Goal: Use online tool/utility

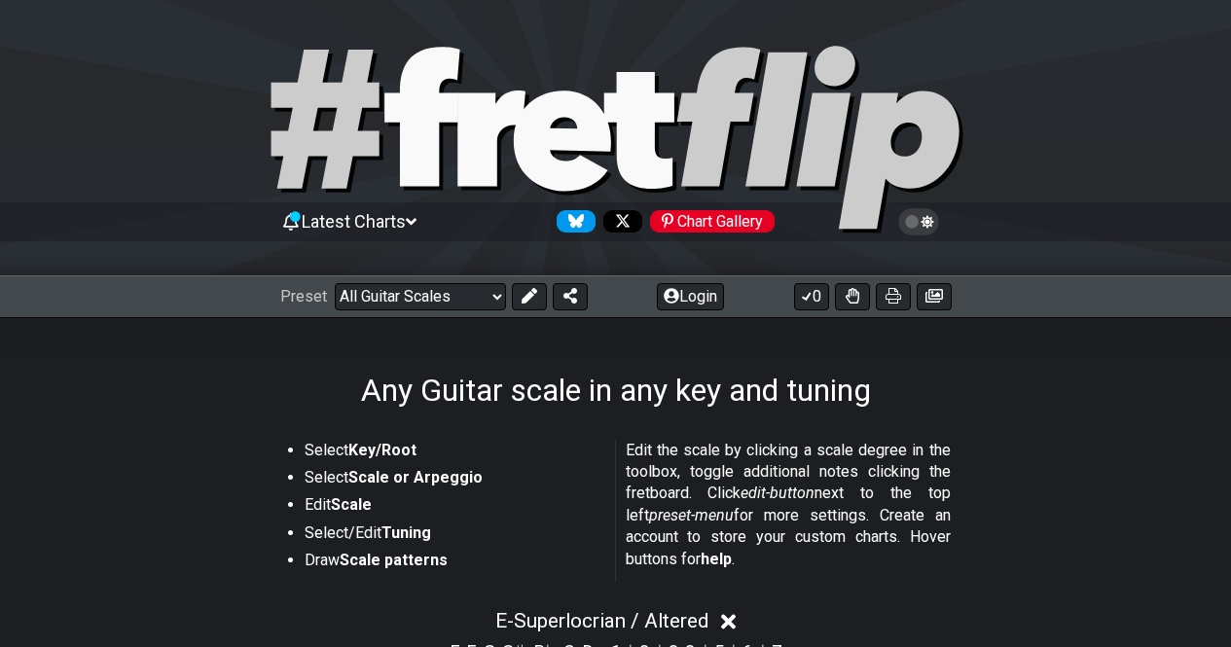
select select "/guitar-scales"
select select "Superlocrian / Altered"
select select "E"
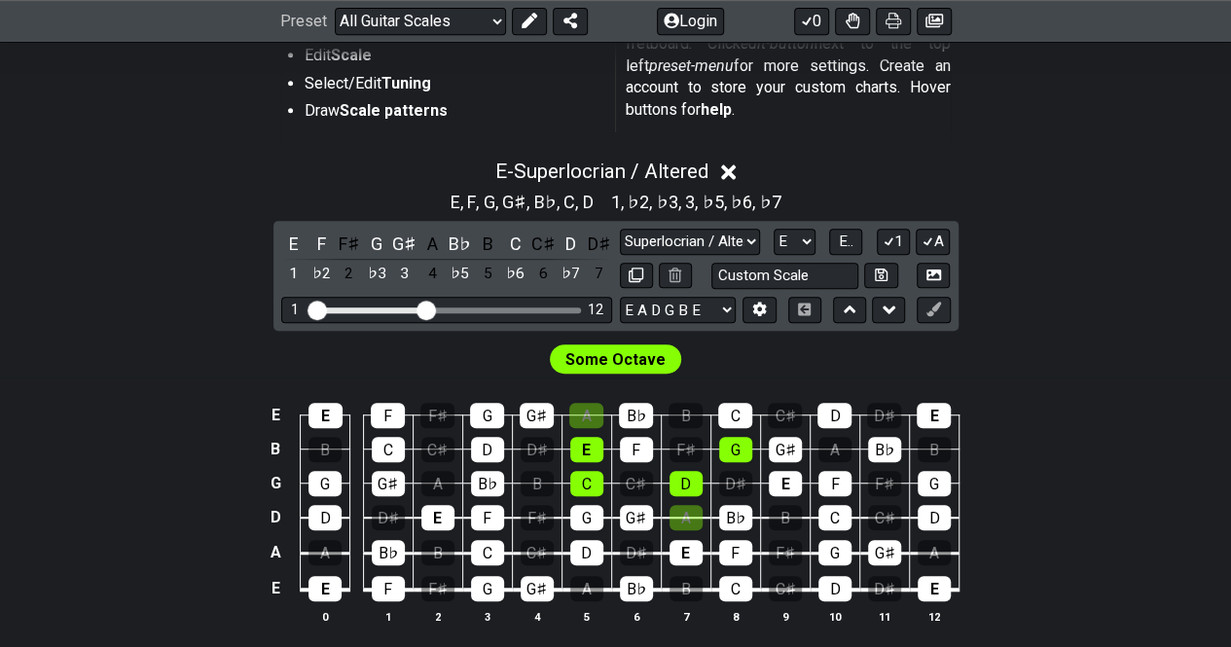
scroll to position [644, 0]
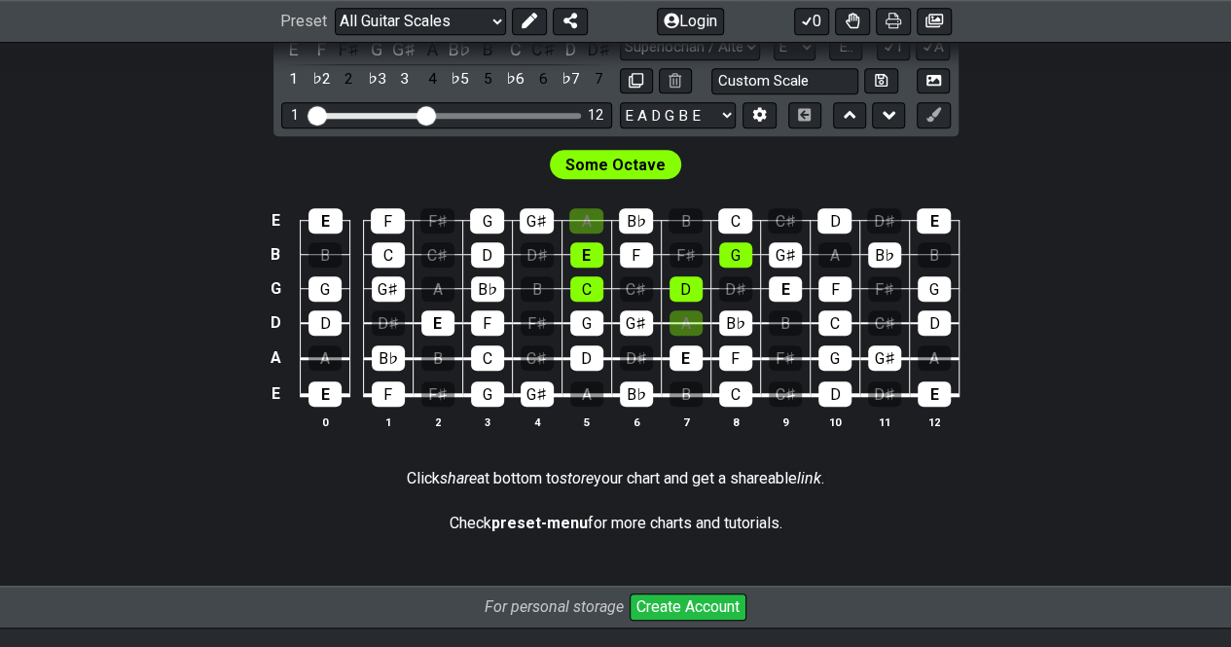
click at [451, 470] on em "share" at bounding box center [458, 478] width 37 height 18
click at [759, 476] on p "Click share at bottom to store your chart and get a shareable link ." at bounding box center [615, 478] width 417 height 21
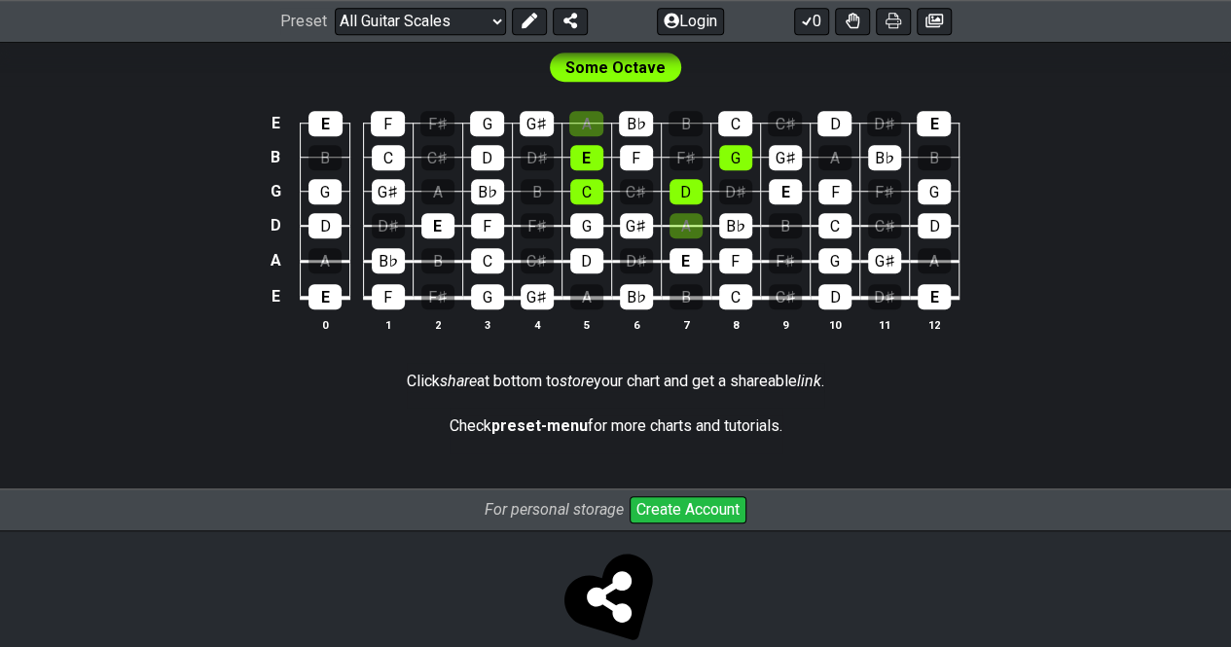
scroll to position [772, 0]
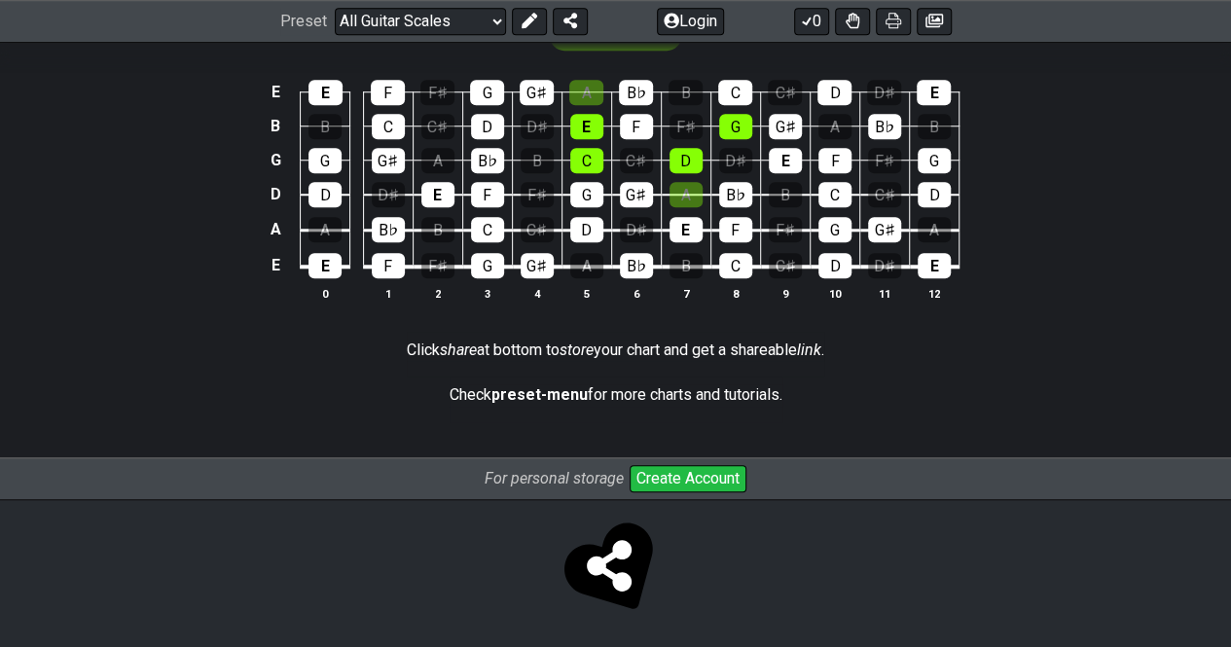
click at [617, 555] on icon at bounding box center [609, 566] width 45 height 52
select select "/welcome"
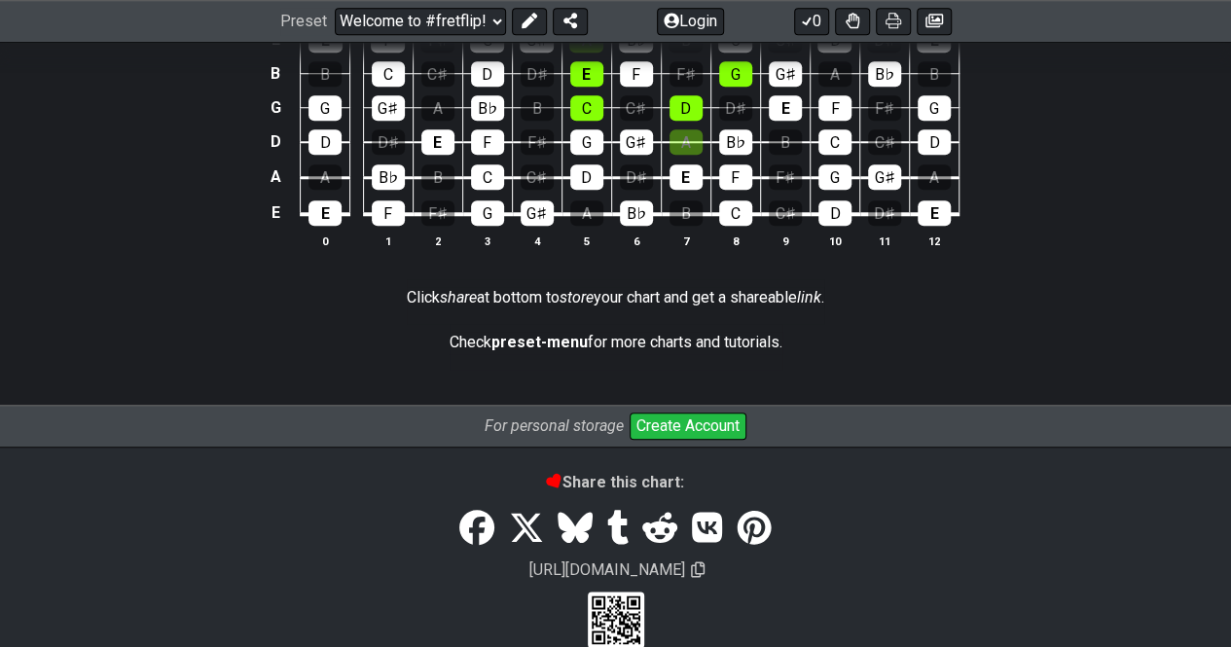
scroll to position [856, 0]
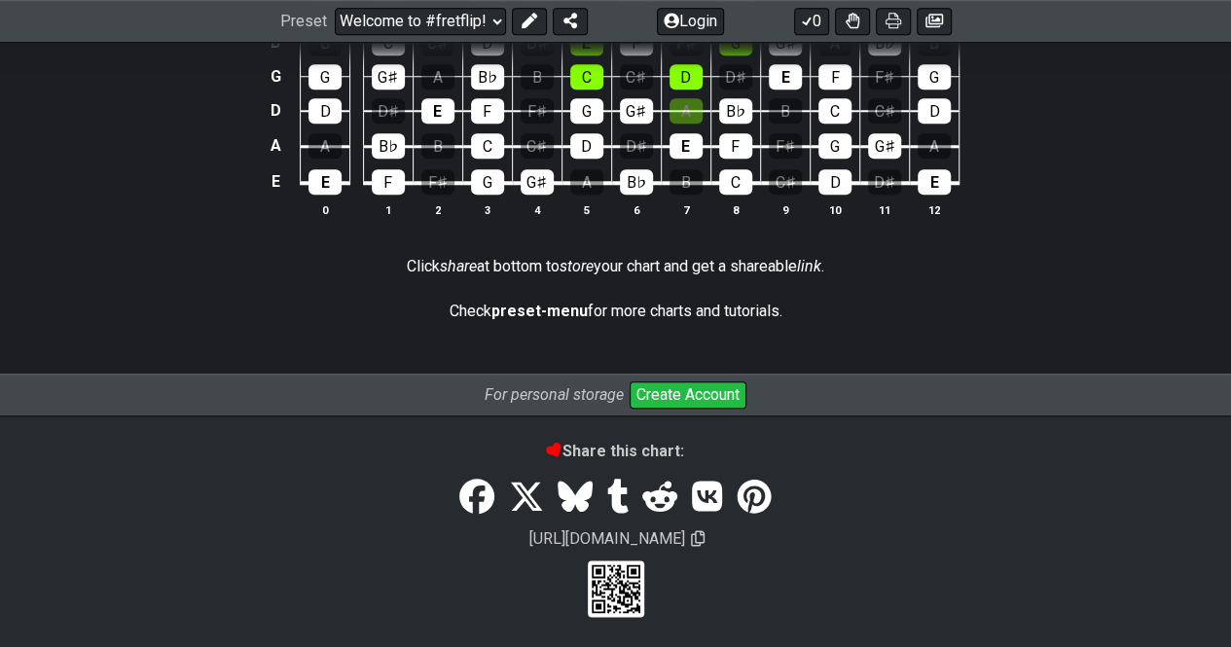
click at [450, 262] on em "share" at bounding box center [458, 266] width 37 height 18
